Goal: Task Accomplishment & Management: Manage account settings

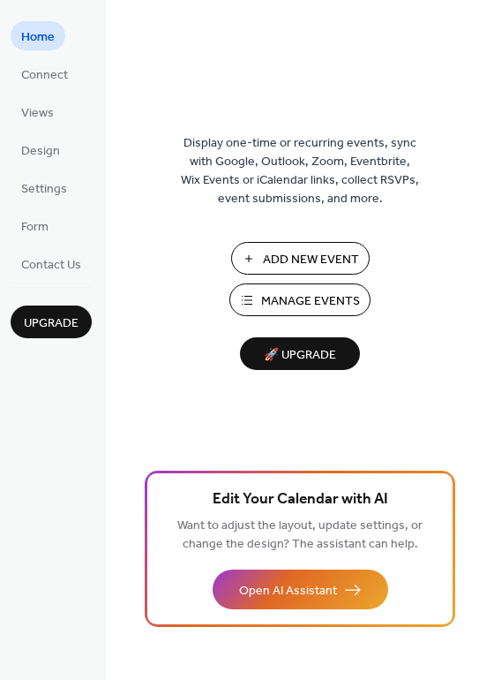
click at [304, 251] on span "Add New Event" at bounding box center [311, 260] width 96 height 19
click at [300, 298] on span "Manage Events" at bounding box center [310, 301] width 99 height 19
click at [283, 299] on span "Manage Events" at bounding box center [310, 301] width 99 height 19
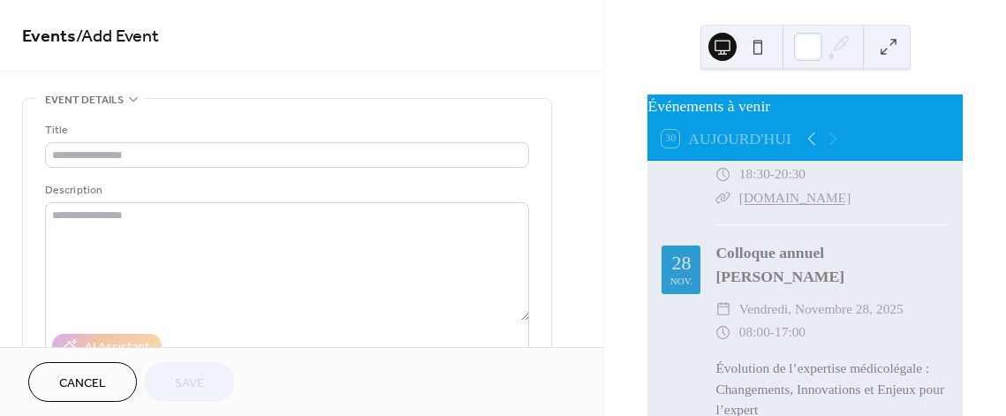
click at [128, 102] on icon at bounding box center [133, 99] width 14 height 14
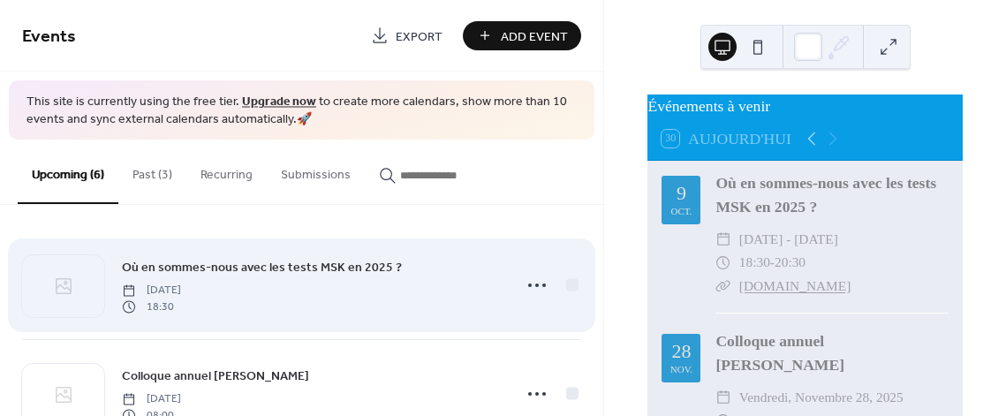
click at [268, 268] on span "Où en sommes-nous avec les tests MSK en 2025 ?" at bounding box center [262, 268] width 280 height 19
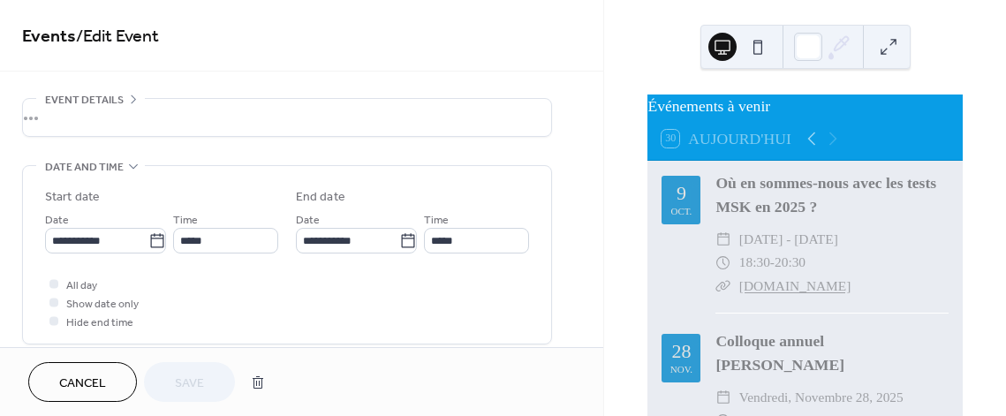
scroll to position [88, 0]
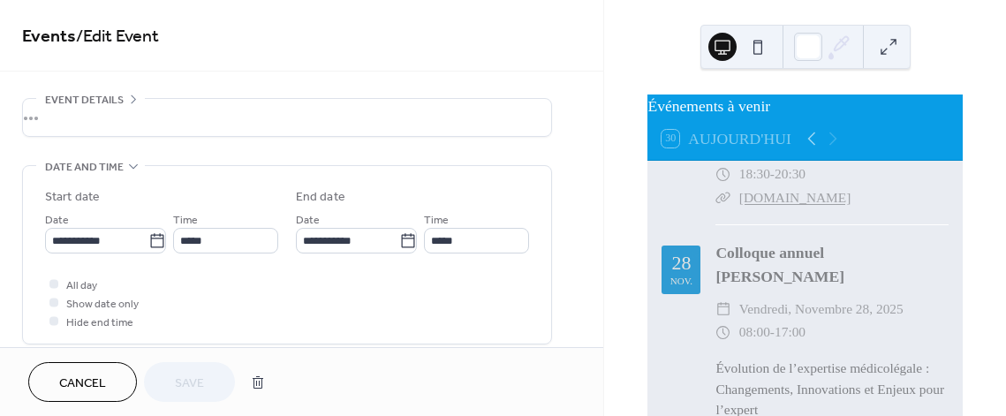
click at [777, 288] on div "Colloque annuel [PERSON_NAME]" at bounding box center [831, 264] width 233 height 47
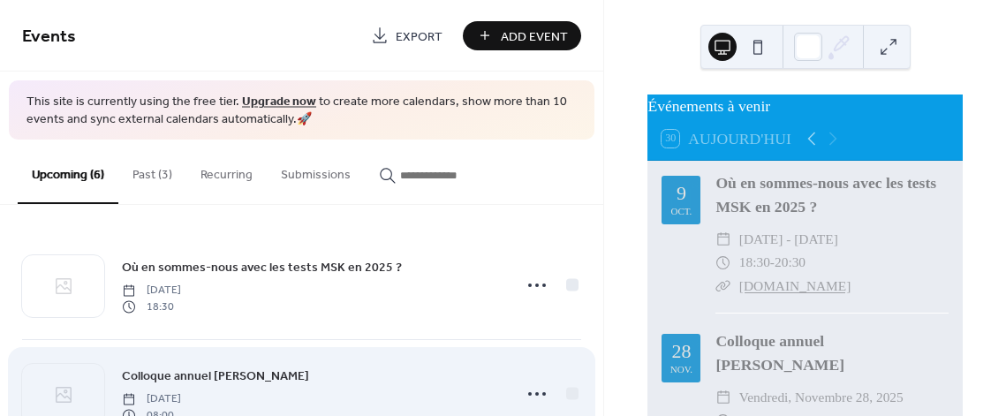
scroll to position [88, 0]
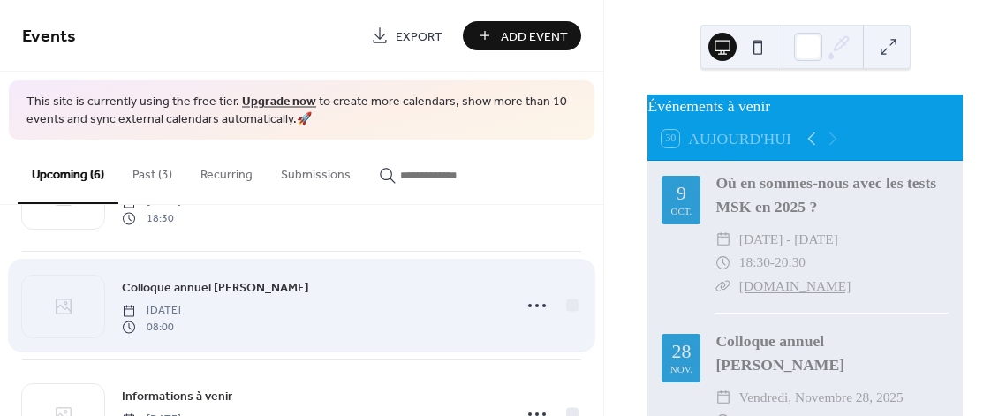
click at [237, 285] on span "Colloque annuel Pierre-Forcier" at bounding box center [215, 288] width 187 height 19
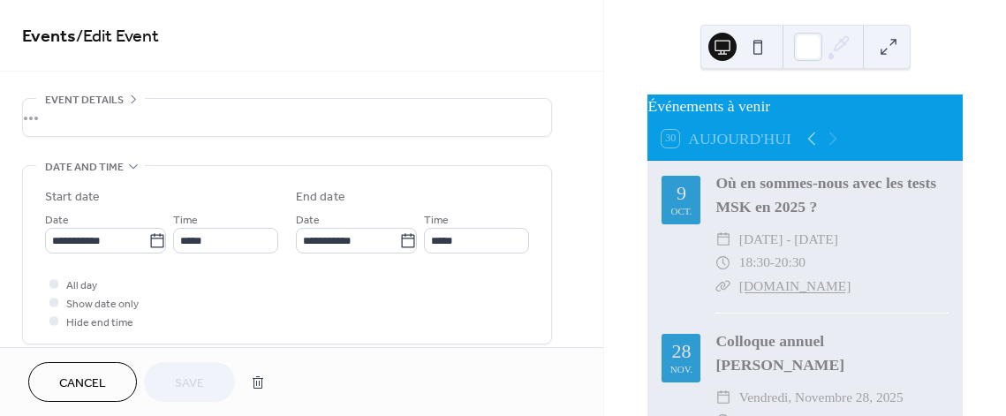
click at [113, 113] on div "•••" at bounding box center [287, 117] width 528 height 37
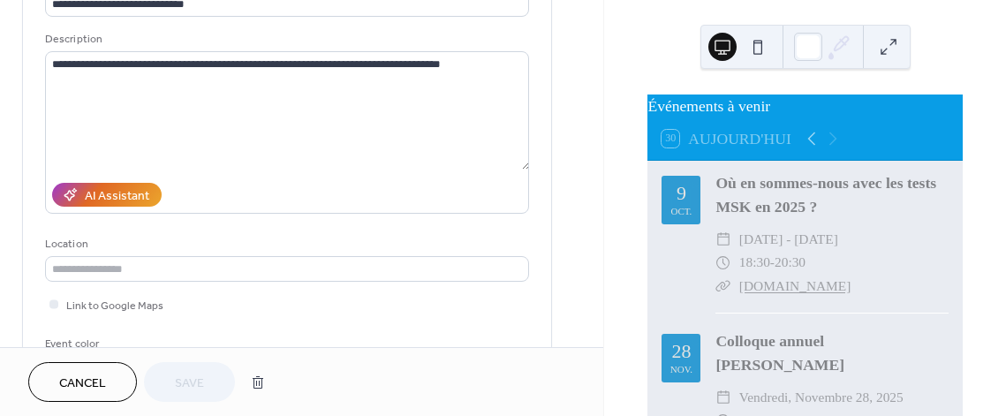
scroll to position [177, 0]
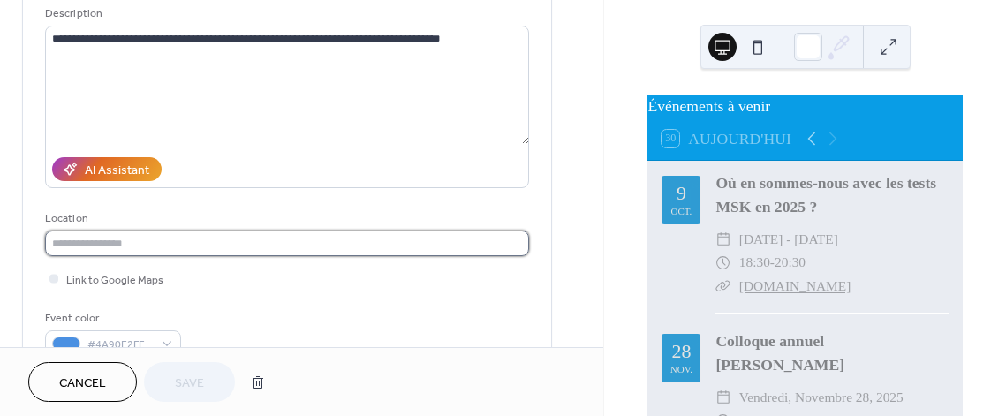
click at [139, 237] on input "text" at bounding box center [287, 243] width 484 height 26
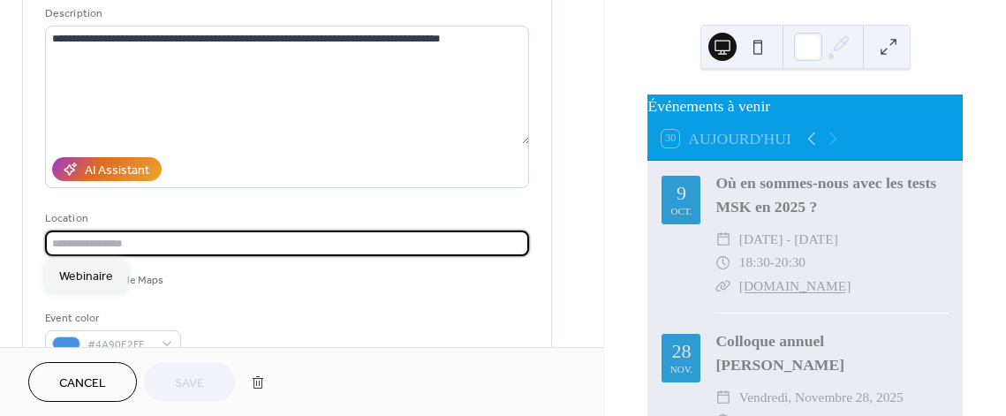
click at [141, 238] on input "text" at bounding box center [287, 243] width 484 height 26
click at [280, 270] on div "Link to Google Maps" at bounding box center [287, 278] width 484 height 19
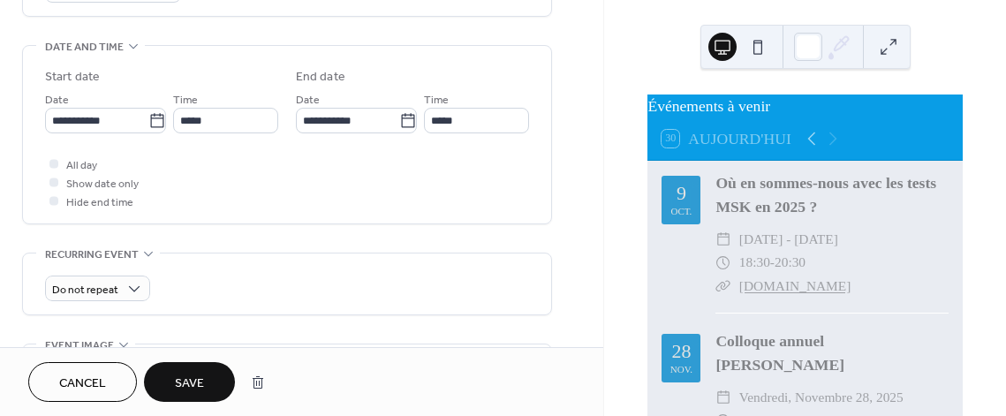
scroll to position [706, 0]
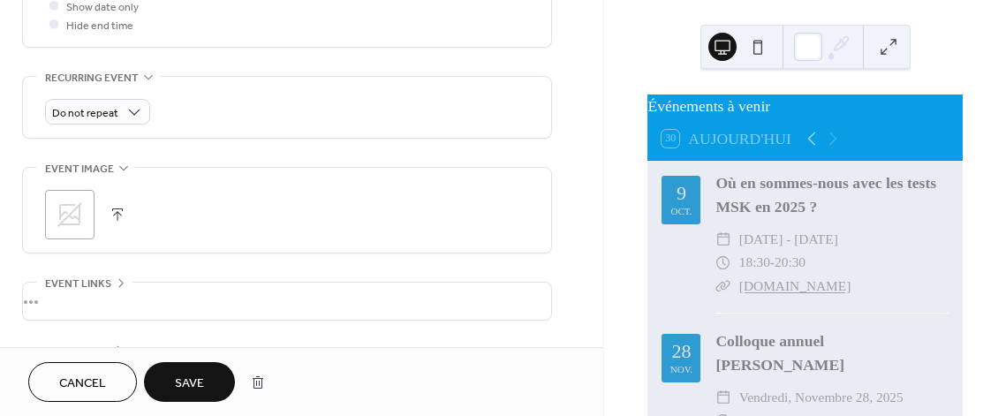
click at [215, 308] on div "•••" at bounding box center [287, 301] width 528 height 37
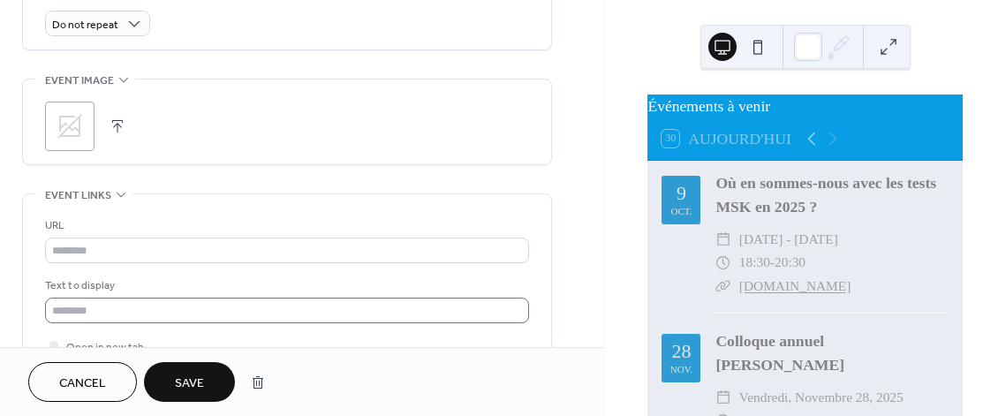
scroll to position [883, 0]
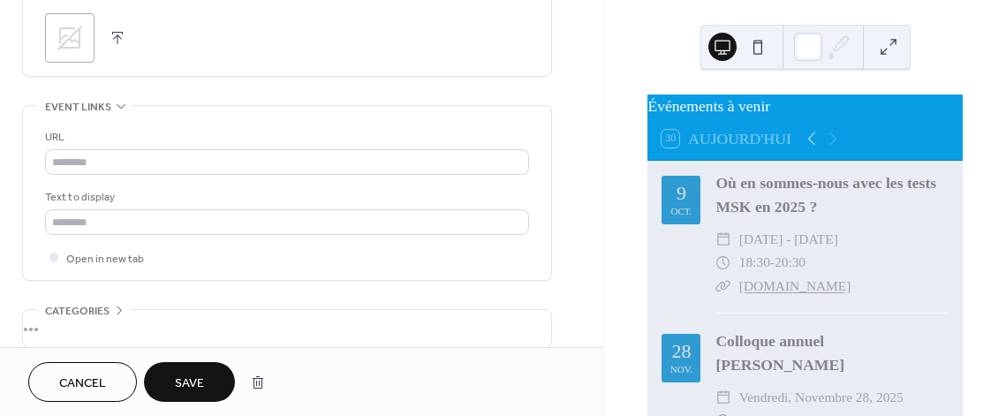
click at [164, 320] on div "•••" at bounding box center [287, 328] width 528 height 37
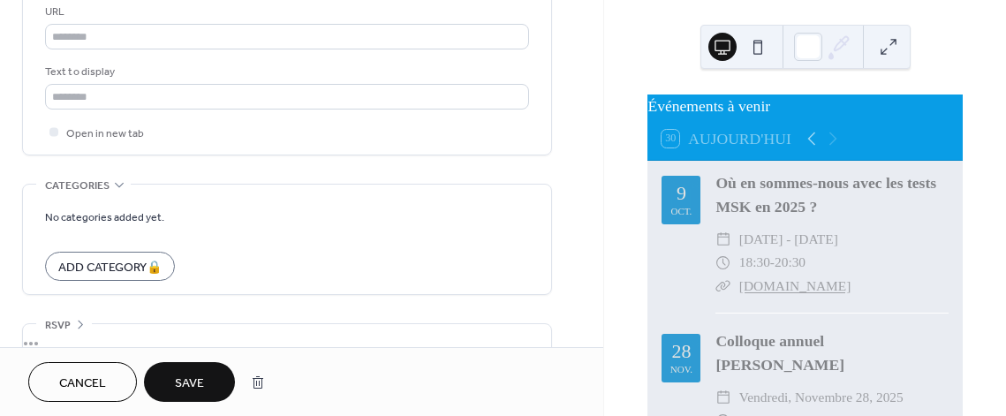
scroll to position [1036, 0]
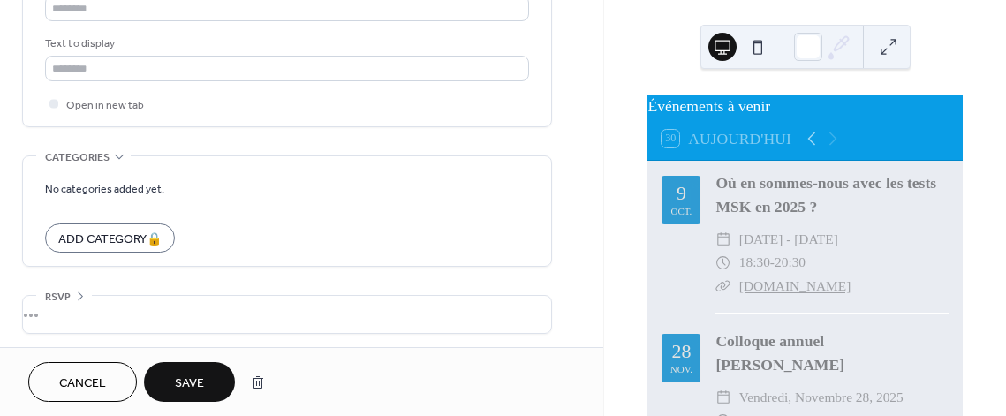
click at [189, 305] on div "•••" at bounding box center [287, 314] width 528 height 37
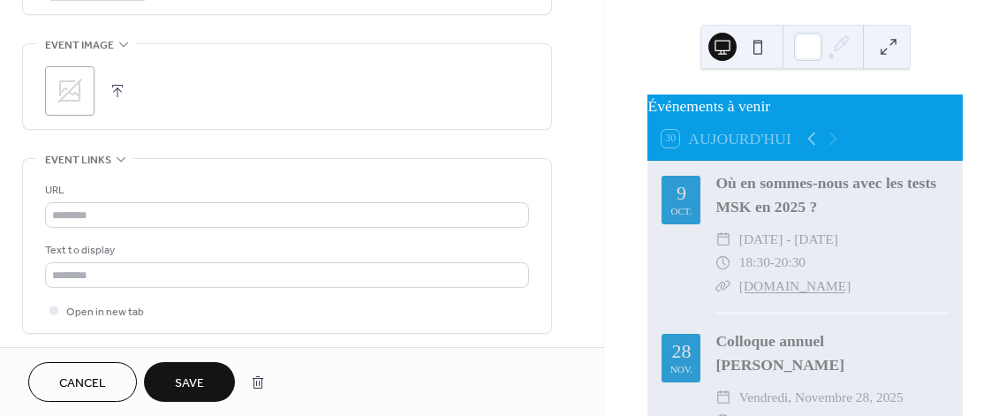
scroll to position [827, 0]
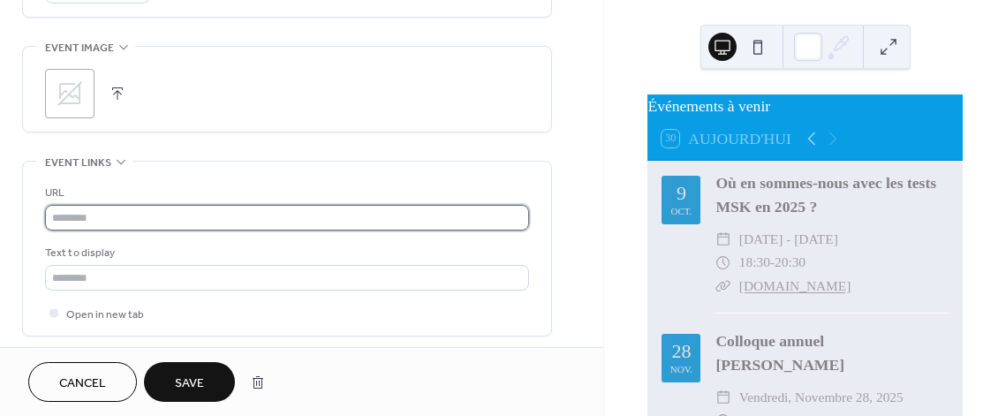
click at [92, 215] on input "text" at bounding box center [287, 218] width 484 height 26
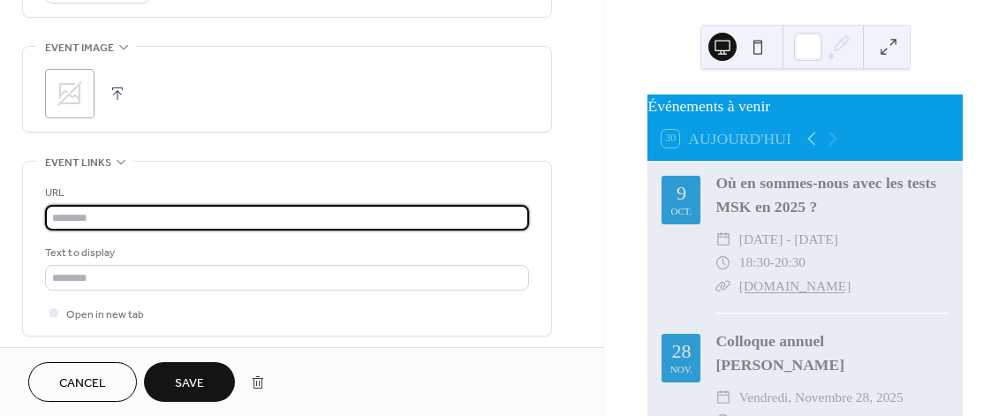
paste input "**********"
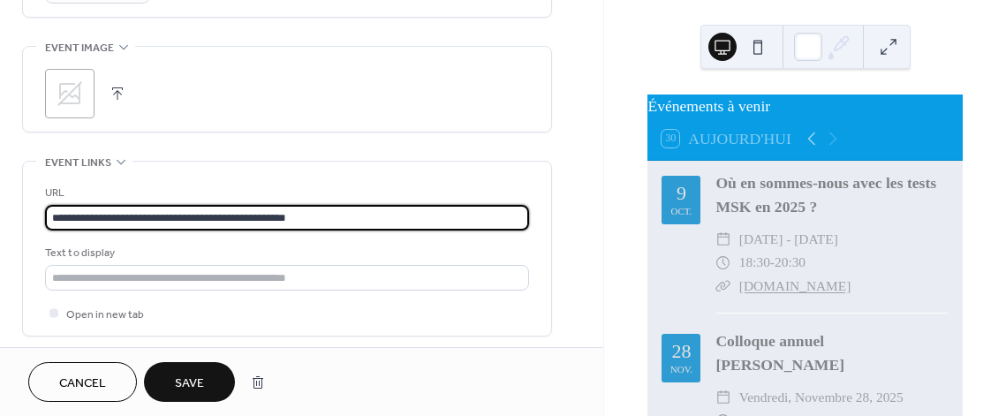
type input "**********"
click at [185, 378] on span "Save" at bounding box center [189, 383] width 29 height 19
